Goal: Navigation & Orientation: Find specific page/section

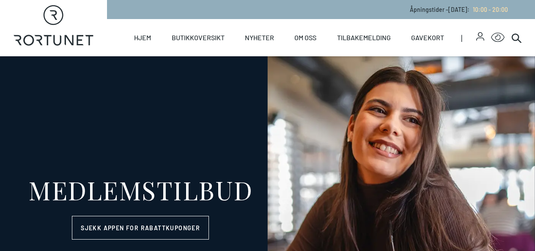
select select "NO"
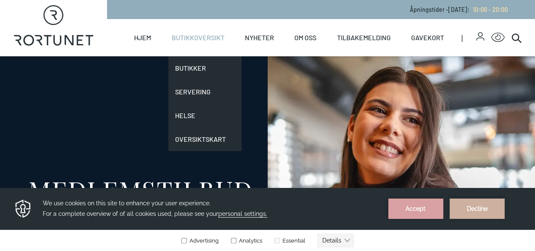
click at [192, 43] on link "Butikkoversikt" at bounding box center [198, 37] width 53 height 37
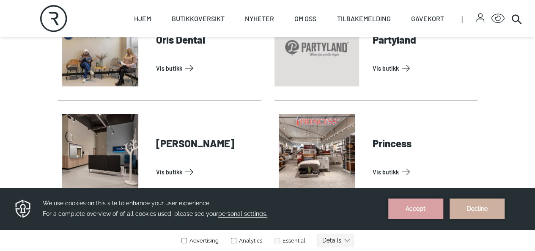
scroll to position [1826, 0]
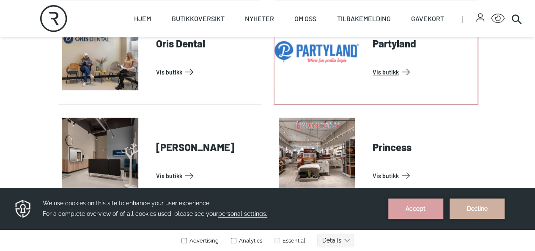
click at [406, 65] on link "Vis butikk" at bounding box center [422, 72] width 101 height 14
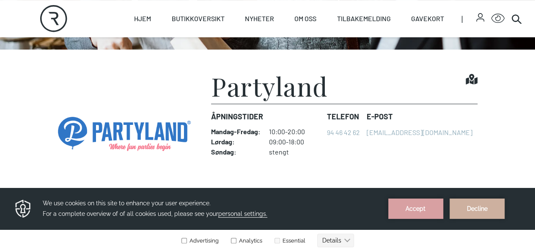
scroll to position [199, 0]
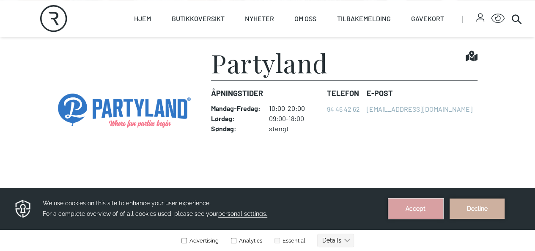
click at [431, 211] on button "Accept" at bounding box center [415, 208] width 55 height 20
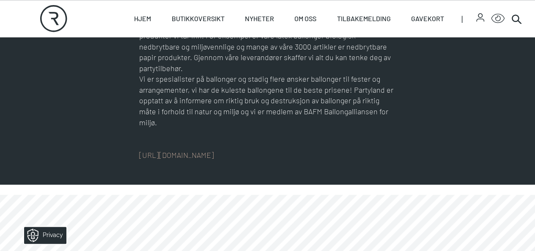
scroll to position [467, 0]
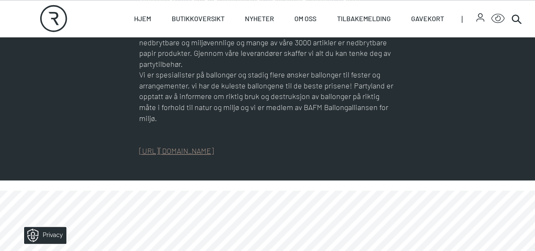
drag, startPoint x: 232, startPoint y: 145, endPoint x: 229, endPoint y: 138, distance: 7.6
click at [229, 138] on section "Partyland butikken tilbyr det du trenger av partytilbehør til fest og feiringer…" at bounding box center [267, 53] width 535 height 253
click at [214, 146] on link "[URL][DOMAIN_NAME]" at bounding box center [176, 150] width 75 height 9
